Goal: Task Accomplishment & Management: Use online tool/utility

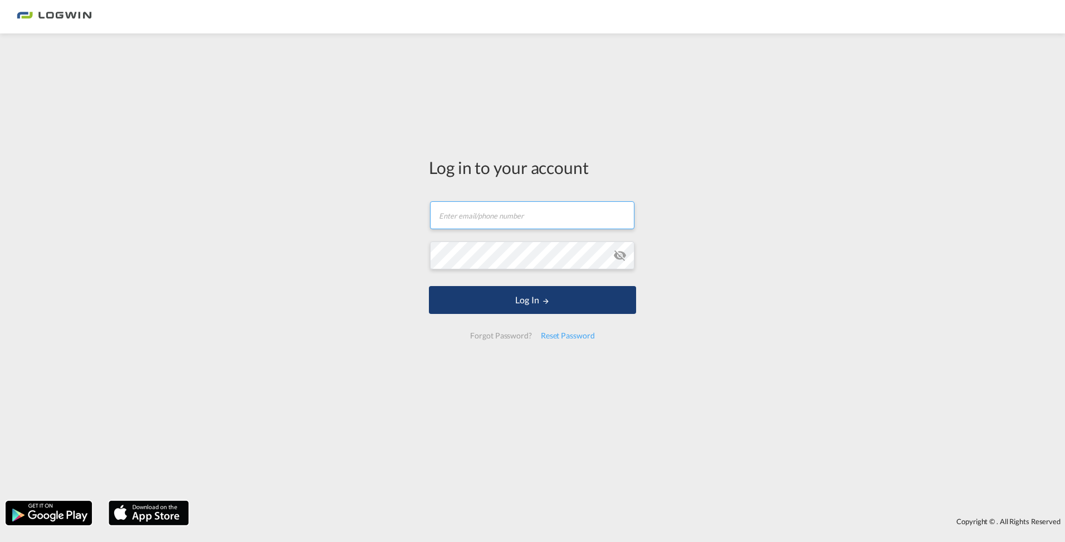
type input "[EMAIL_ADDRESS][PERSON_NAME][DOMAIN_NAME]"
click at [524, 298] on button "Log In" at bounding box center [532, 300] width 207 height 28
